Goal: Task Accomplishment & Management: Complete application form

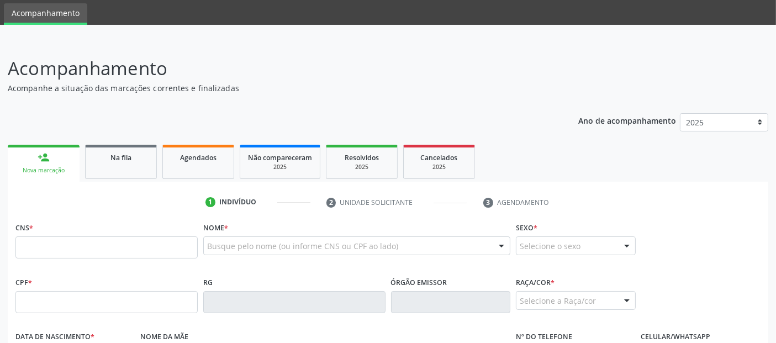
click at [412, 244] on div "Busque pelo nome (ou informe CNS ou CPF ao lado)" at bounding box center [356, 245] width 307 height 19
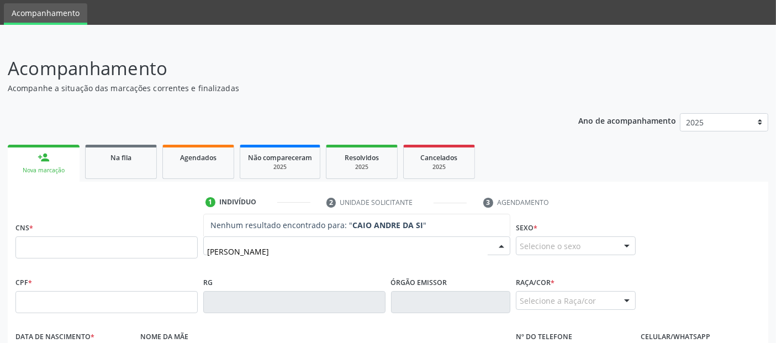
type input "[PERSON_NAME]"
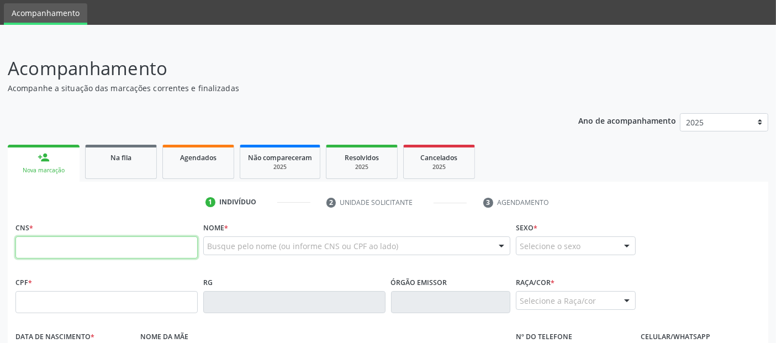
click at [102, 242] on input "text" at bounding box center [106, 247] width 182 height 22
paste input "704 7007 9226 3236"
type input "704 7007 9226 3236"
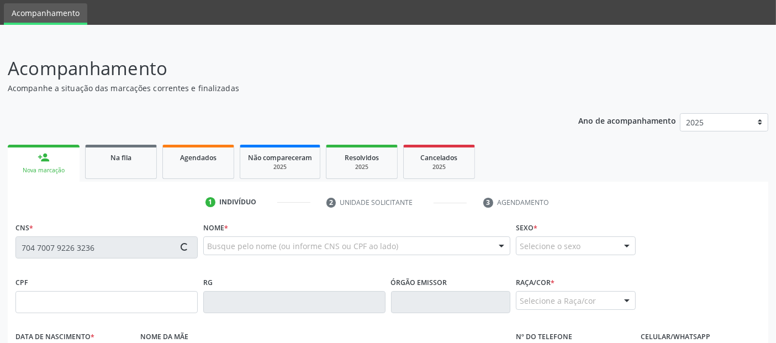
type input "149.854.884-96"
type input "12[DATE]"
type input "[PERSON_NAME]"
type input "[PHONE_NUMBER]"
type input "05"
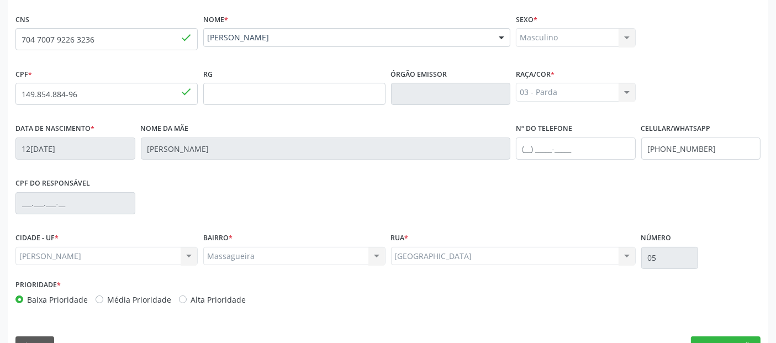
scroll to position [270, 0]
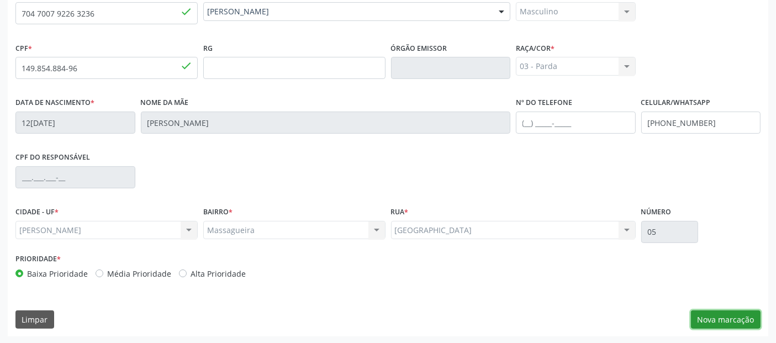
click at [731, 317] on button "Nova marcação" at bounding box center [726, 319] width 70 height 19
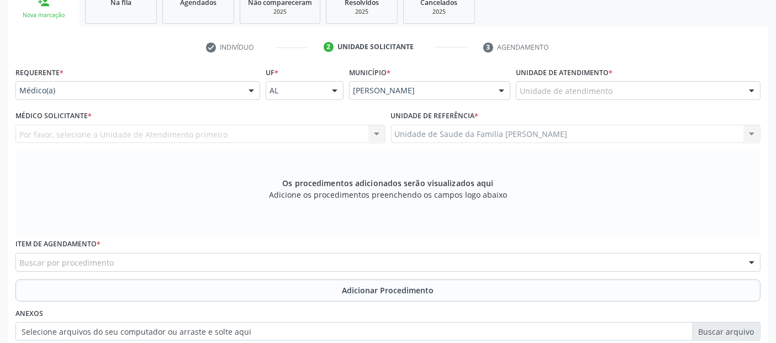
scroll to position [171, 0]
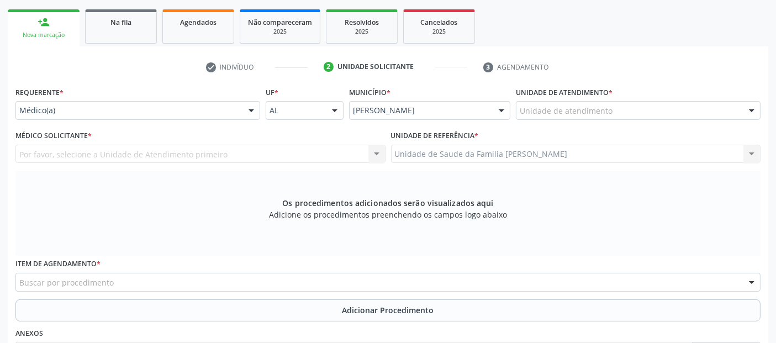
click at [637, 94] on div "Unidade de atendimento * Unidade de atendimento Aeronave Baron 58 Aeronave Cess…" at bounding box center [638, 101] width 245 height 35
click at [634, 101] on div at bounding box center [638, 110] width 245 height 19
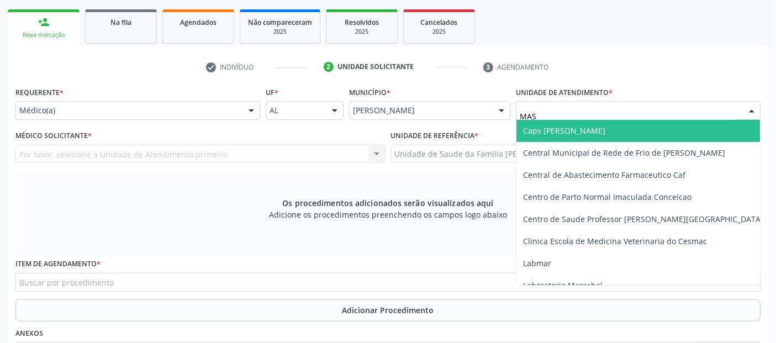
type input "MASS"
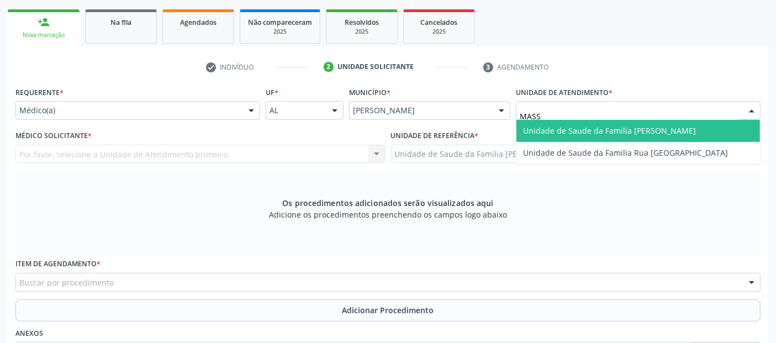
click at [606, 130] on span "Unidade de Saude da Familia [PERSON_NAME]" at bounding box center [609, 130] width 173 height 10
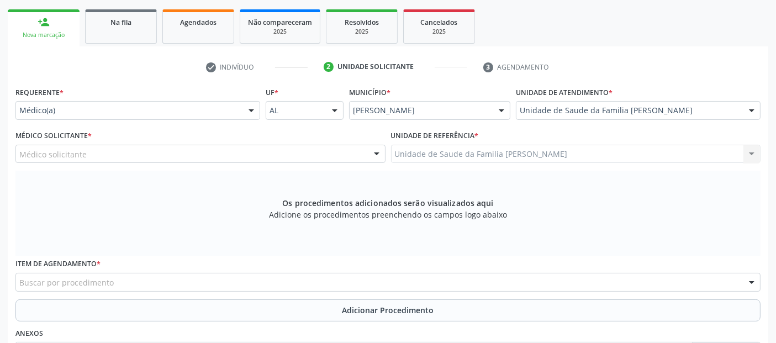
click at [177, 154] on div "Médico solicitante" at bounding box center [200, 154] width 370 height 19
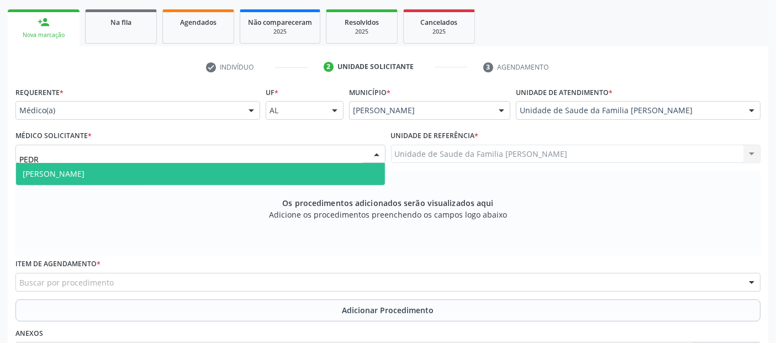
type input "[PERSON_NAME]"
click at [161, 166] on span "[PERSON_NAME]" at bounding box center [200, 174] width 369 height 22
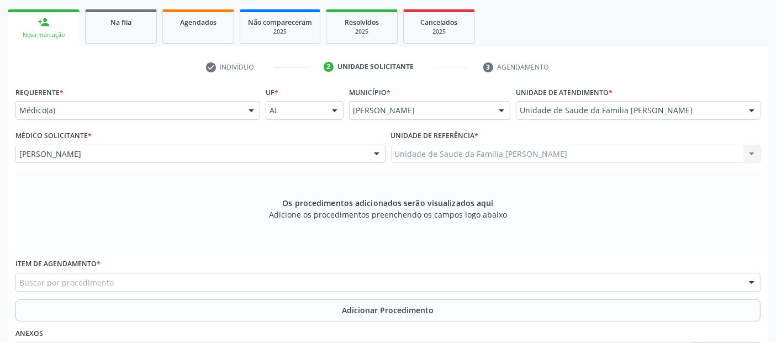
scroll to position [319, 0]
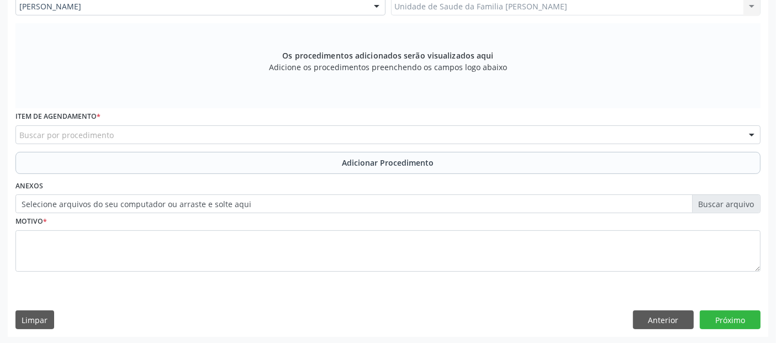
click at [347, 136] on div "Buscar por procedimento" at bounding box center [387, 134] width 745 height 19
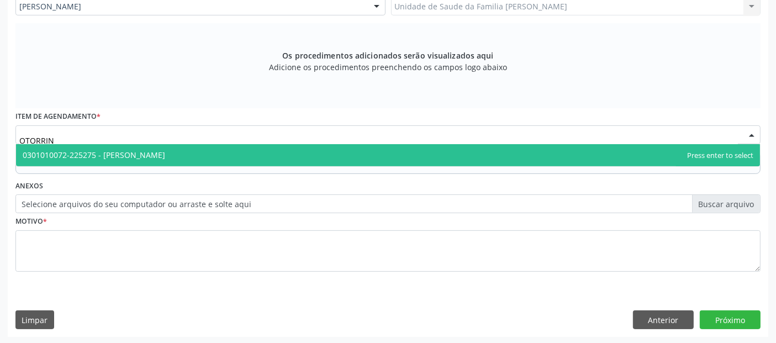
type input "OTORRINO"
click at [263, 150] on span "0301010072-225275 - [PERSON_NAME]" at bounding box center [388, 155] width 744 height 22
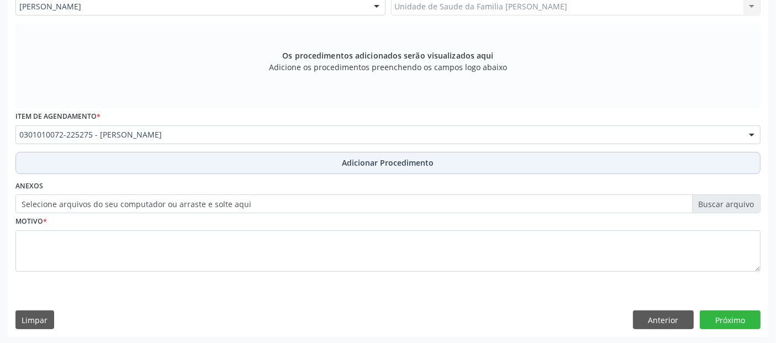
click at [268, 155] on button "Adicionar Procedimento" at bounding box center [387, 163] width 745 height 22
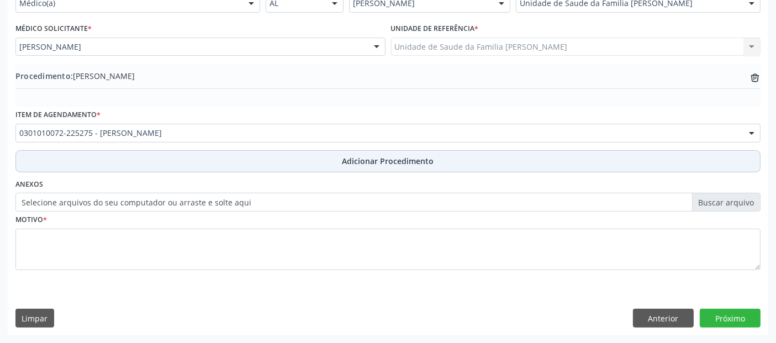
scroll to position [277, 0]
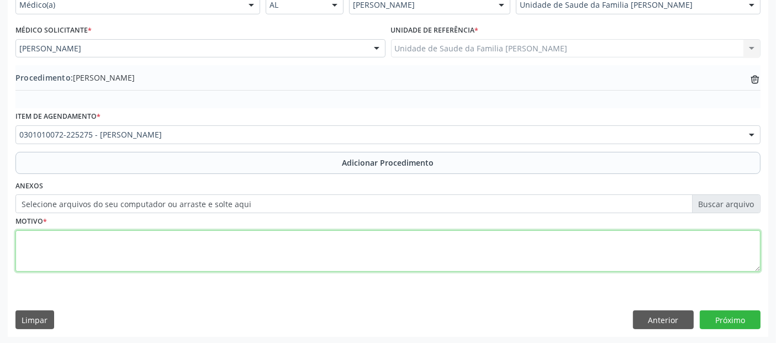
click at [212, 259] on textarea at bounding box center [387, 251] width 745 height 42
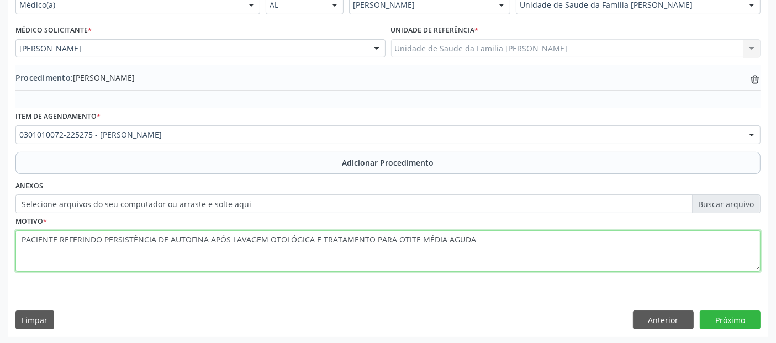
type textarea "PACIENTE REFERINDO PERSISTÊNCIA DE AUTOFINA APÓS LAVAGEM OTOLÓGICA E TRATAMENTO…"
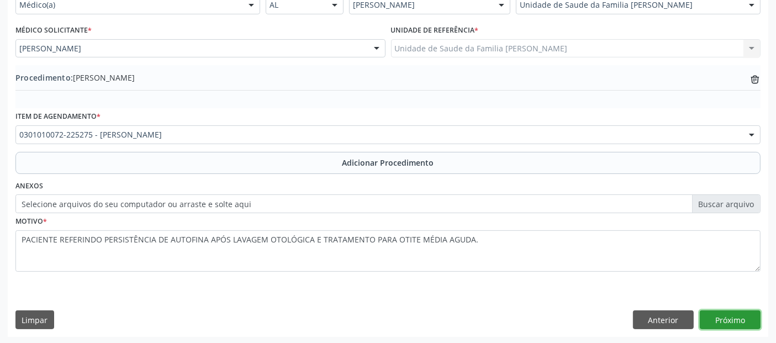
click at [734, 313] on button "Próximo" at bounding box center [730, 319] width 61 height 19
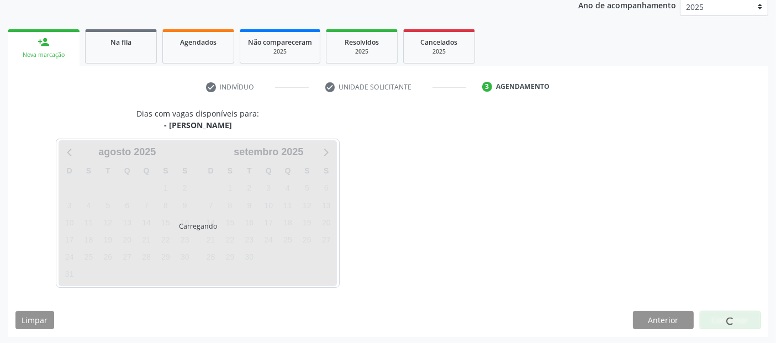
click at [734, 314] on div at bounding box center [730, 320] width 8 height 12
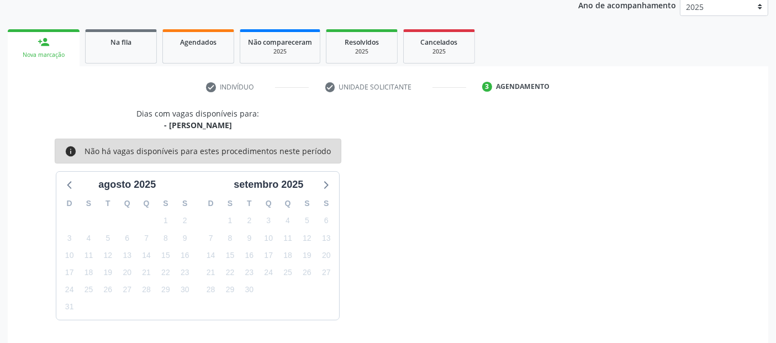
scroll to position [184, 0]
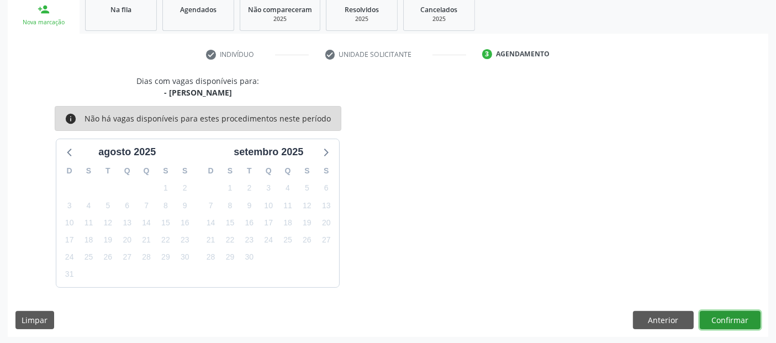
click at [734, 313] on button "Confirmar" at bounding box center [730, 320] width 61 height 19
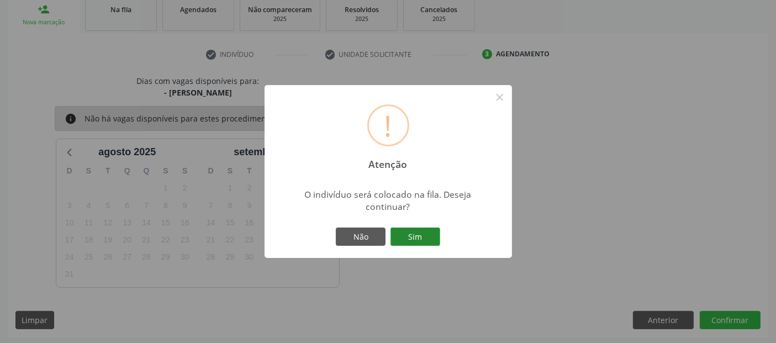
click at [428, 235] on button "Sim" at bounding box center [416, 237] width 50 height 19
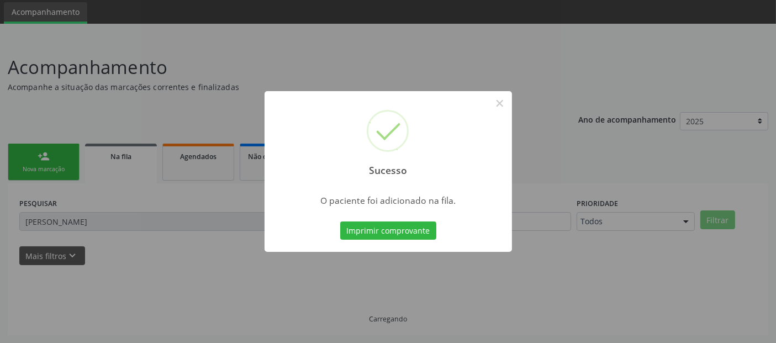
scroll to position [36, 0]
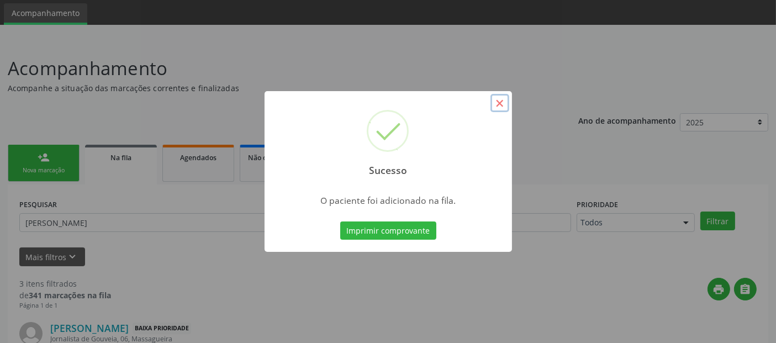
click at [502, 108] on button "×" at bounding box center [500, 103] width 19 height 19
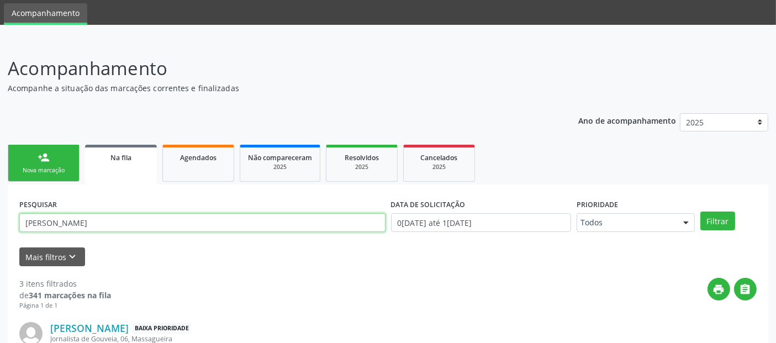
click at [240, 218] on input "[PERSON_NAME]" at bounding box center [202, 222] width 366 height 19
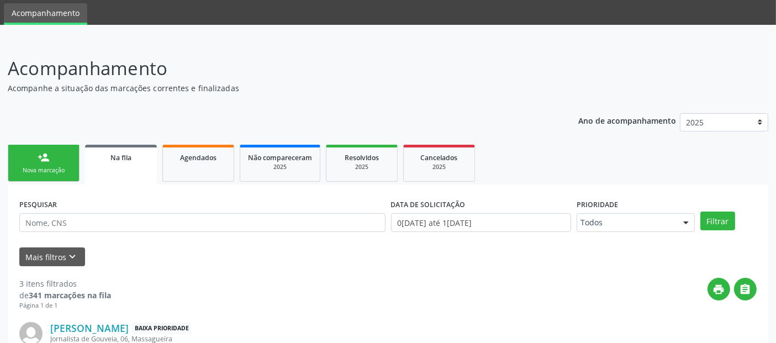
click at [27, 147] on link "person_add Nova marcação" at bounding box center [44, 163] width 72 height 37
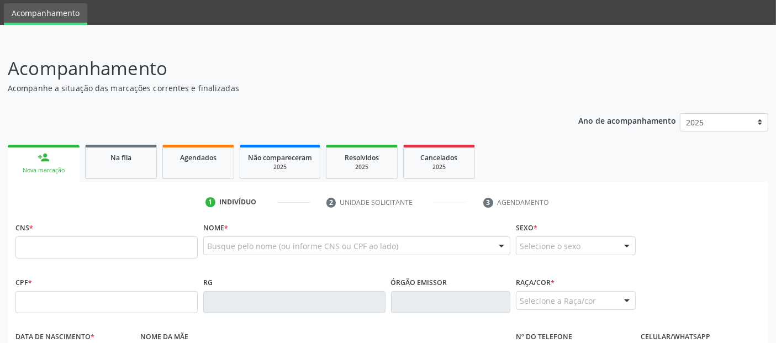
click at [136, 259] on fieldset "CNS *" at bounding box center [106, 242] width 182 height 47
click at [146, 257] on input "text" at bounding box center [106, 247] width 182 height 22
paste input "704 6076 1330 0627"
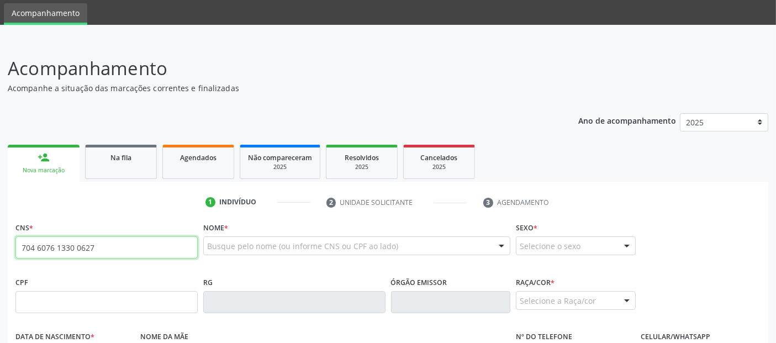
type input "704 6076 1330 0627"
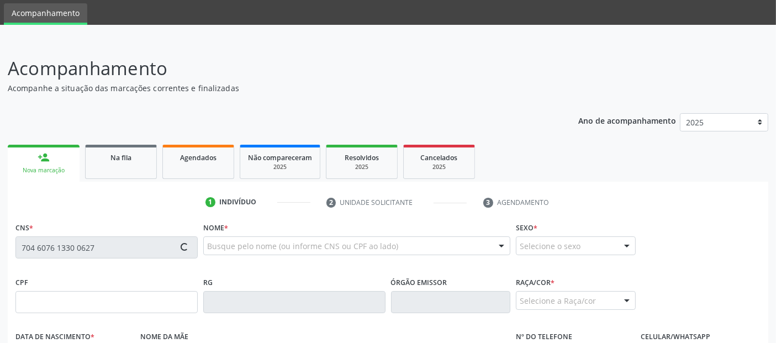
type input "172.241.224-08"
type input "2[DATE]"
type input "[PERSON_NAME]"
type input "[PHONE_NUMBER]"
type input "19"
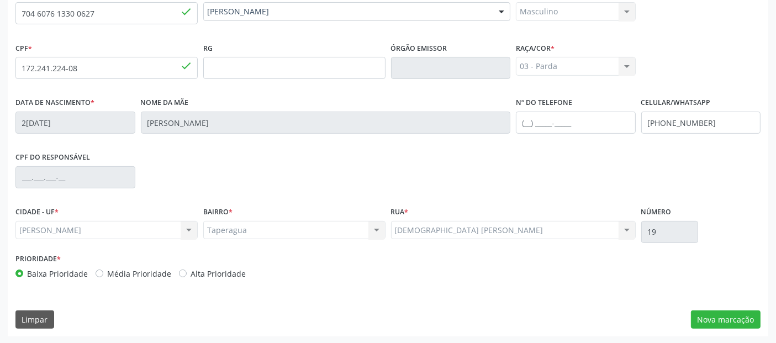
scroll to position [51, 0]
